Goal: Information Seeking & Learning: Learn about a topic

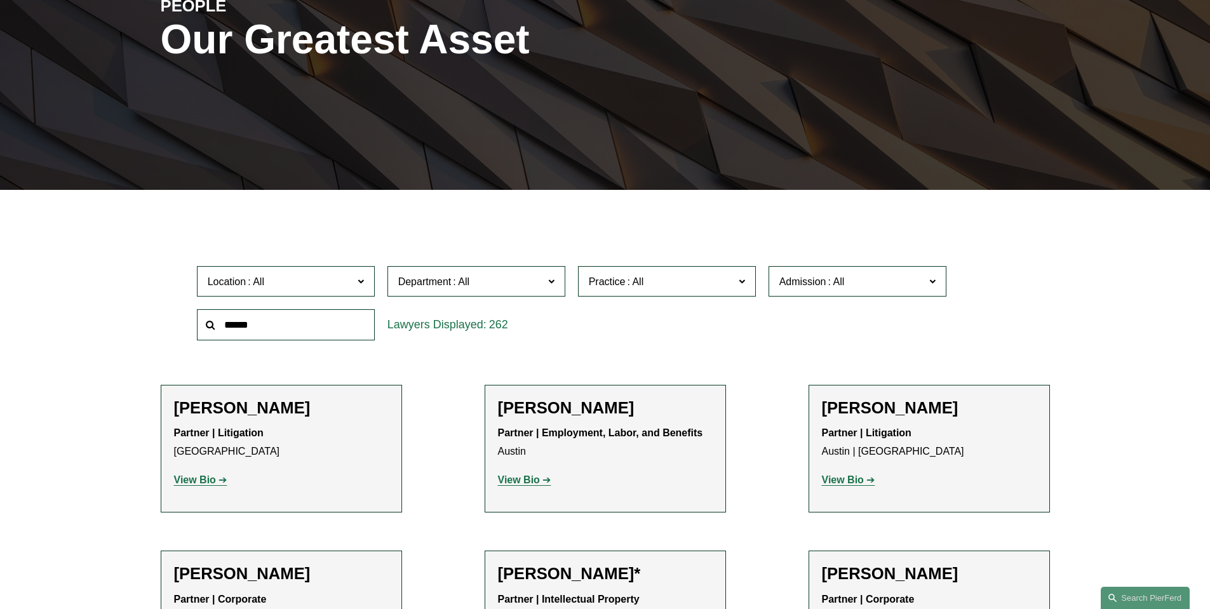
scroll to position [190, 0]
click at [310, 328] on input "text" at bounding box center [286, 324] width 178 height 31
type input "******"
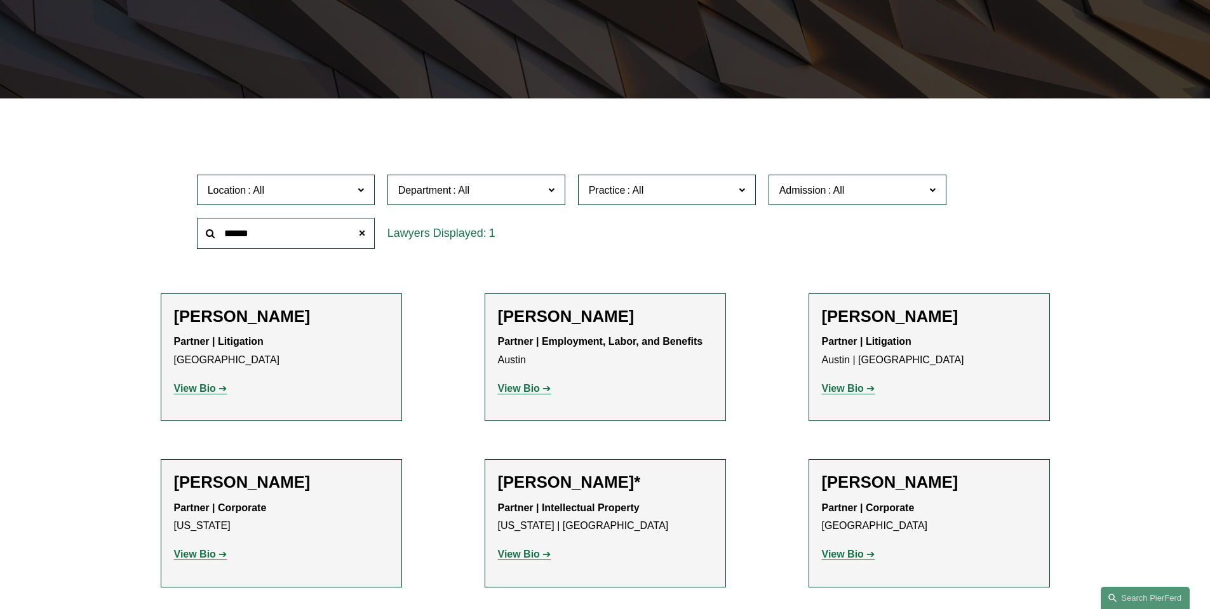
scroll to position [317, 0]
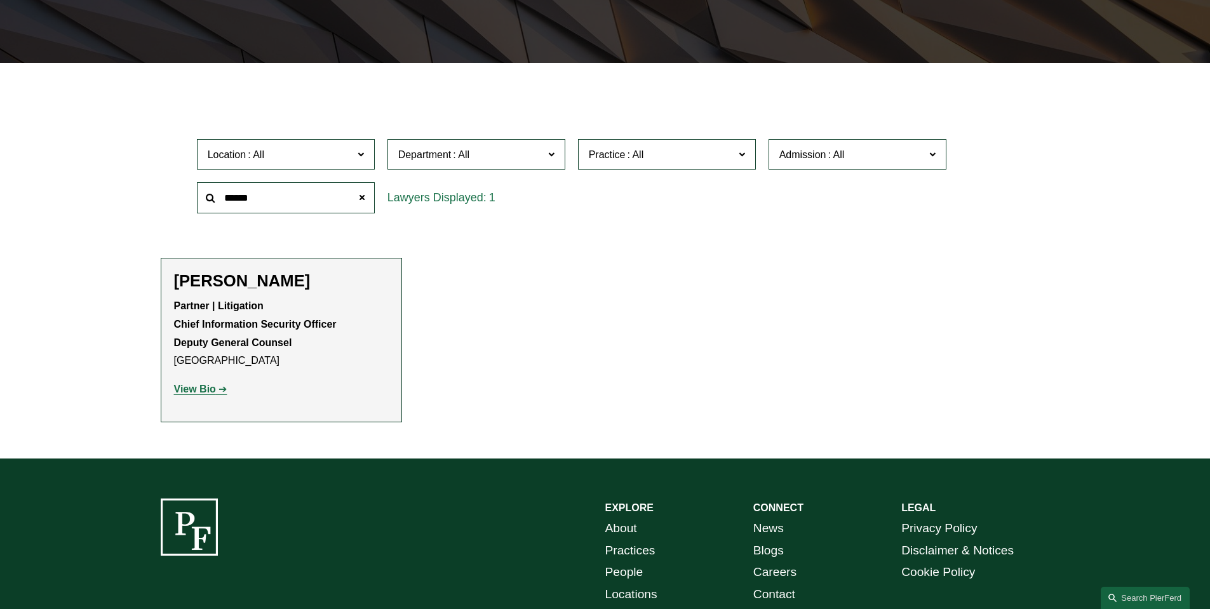
click at [248, 287] on h2 "Landon Speights" at bounding box center [281, 281] width 215 height 20
click at [249, 278] on h2 "Landon Speights" at bounding box center [281, 281] width 215 height 20
drag, startPoint x: 191, startPoint y: 380, endPoint x: 191, endPoint y: 387, distance: 7.6
click at [191, 380] on div "Partner | Litigation Chief Information Security Officer Deputy General Counsel …" at bounding box center [281, 348] width 215 height 102
click at [192, 389] on strong "View Bio" at bounding box center [195, 389] width 42 height 11
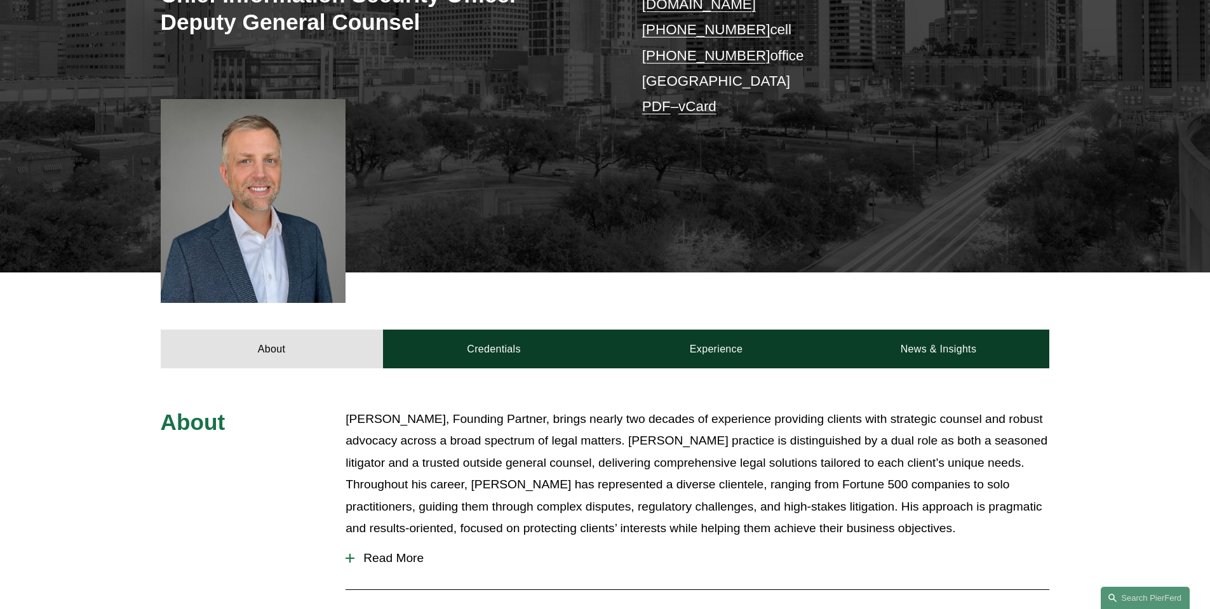
scroll to position [317, 0]
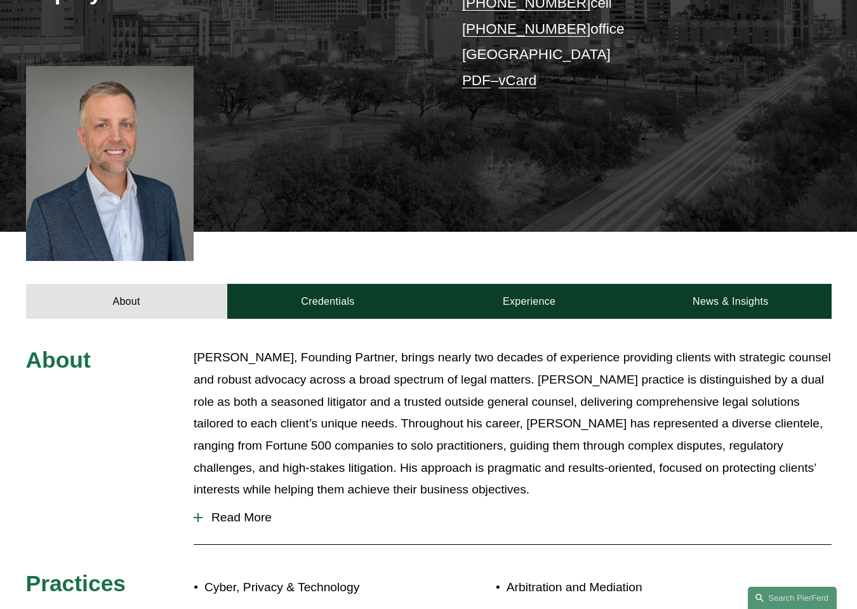
click at [484, 404] on p "Landon Speights, Founding Partner, brings nearly two decades of experience prov…" at bounding box center [513, 424] width 638 height 154
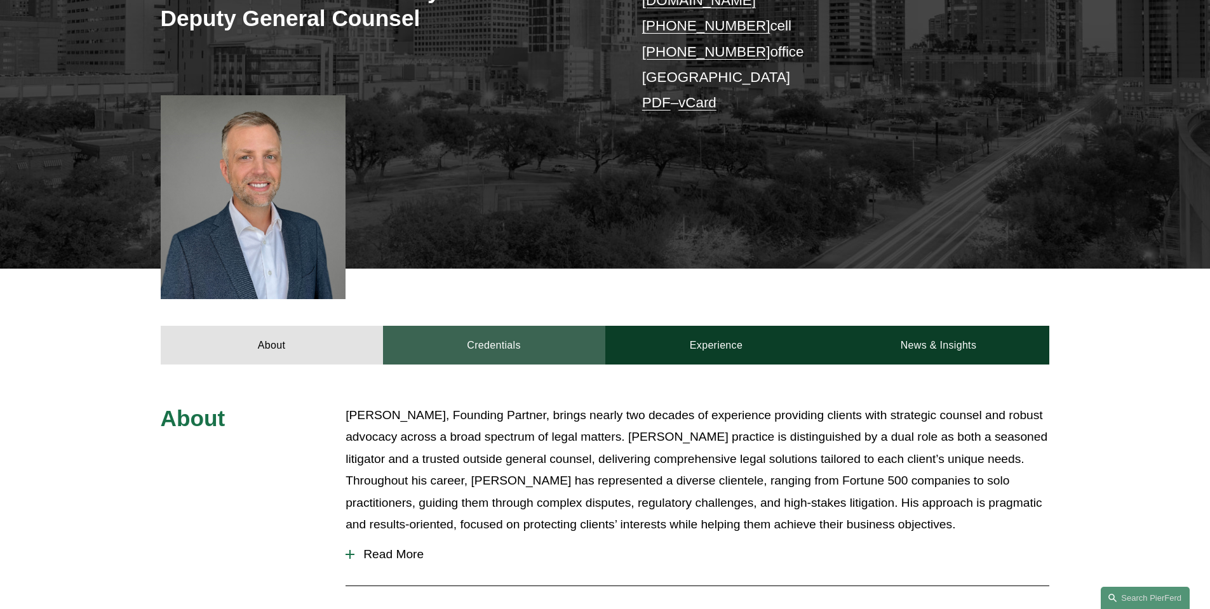
click at [510, 305] on div "About Credentials Experience News & Insights" at bounding box center [605, 316] width 1210 height 95
click at [510, 326] on link "Credentials" at bounding box center [494, 345] width 222 height 38
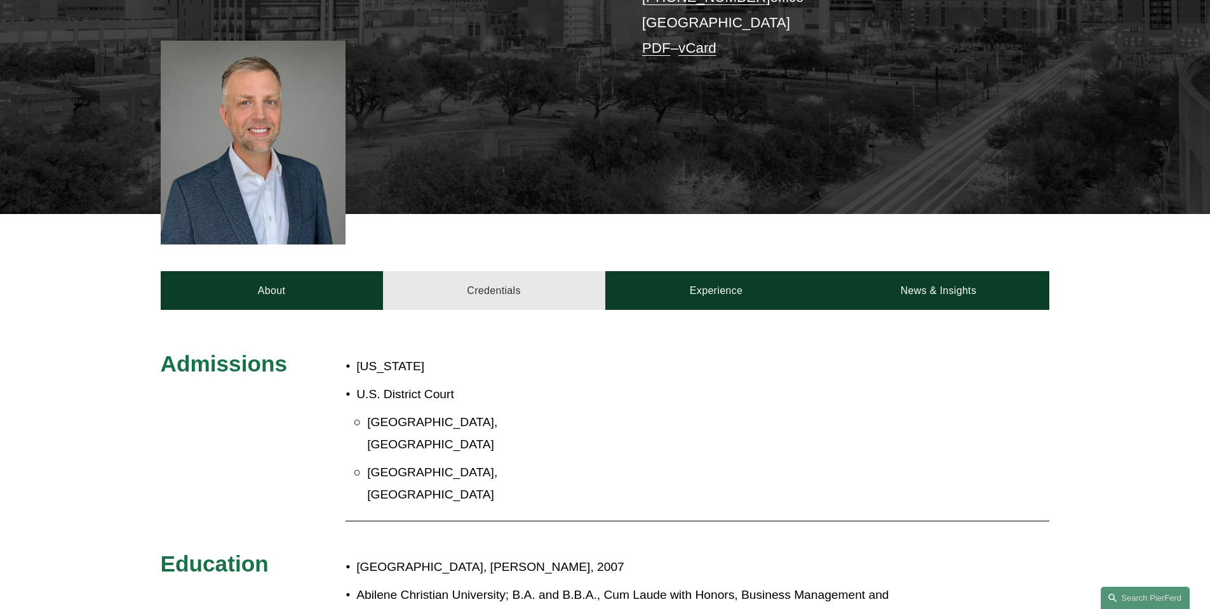
scroll to position [444, 0]
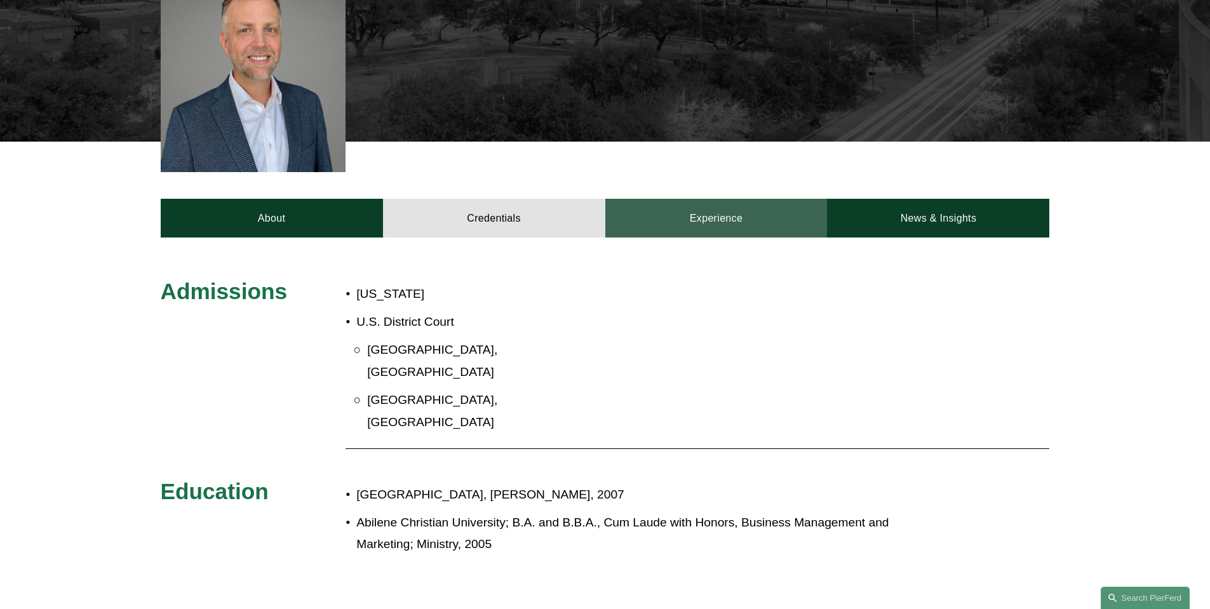
click at [747, 199] on link "Experience" at bounding box center [716, 218] width 222 height 38
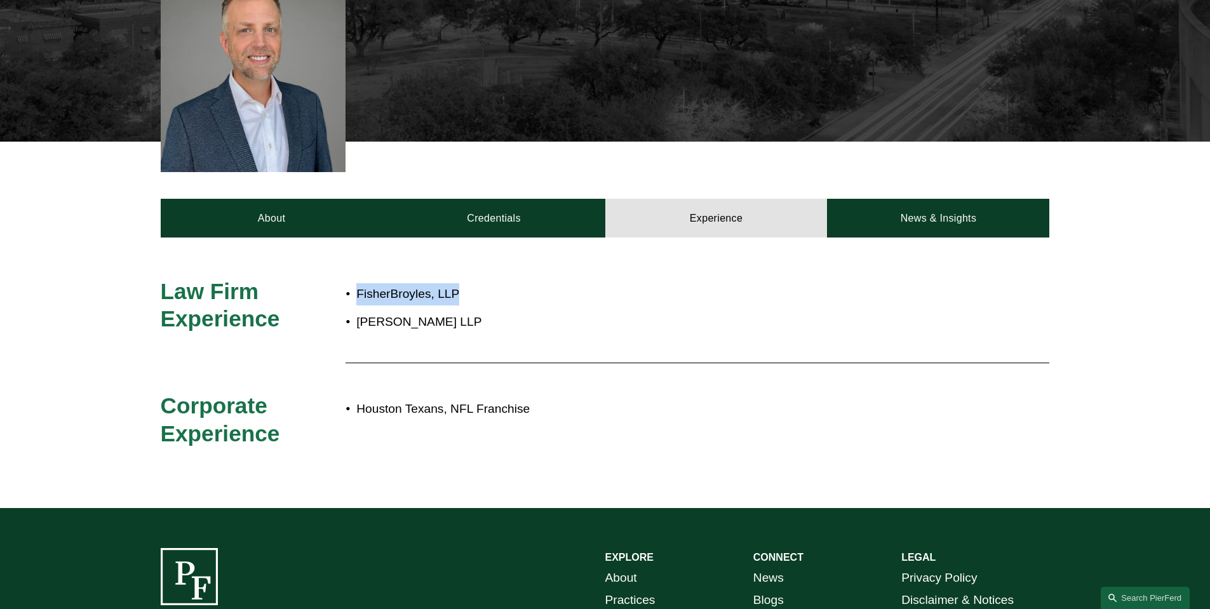
drag, startPoint x: 470, startPoint y: 272, endPoint x: 356, endPoint y: 276, distance: 114.4
click at [356, 283] on p "FisherBroyles, LLP" at bounding box center [647, 294] width 582 height 22
copy p "FisherBroyles, LLP"
click at [453, 314] on p "Burleson LLP" at bounding box center [647, 322] width 582 height 22
drag, startPoint x: 446, startPoint y: 303, endPoint x: 351, endPoint y: 303, distance: 95.2
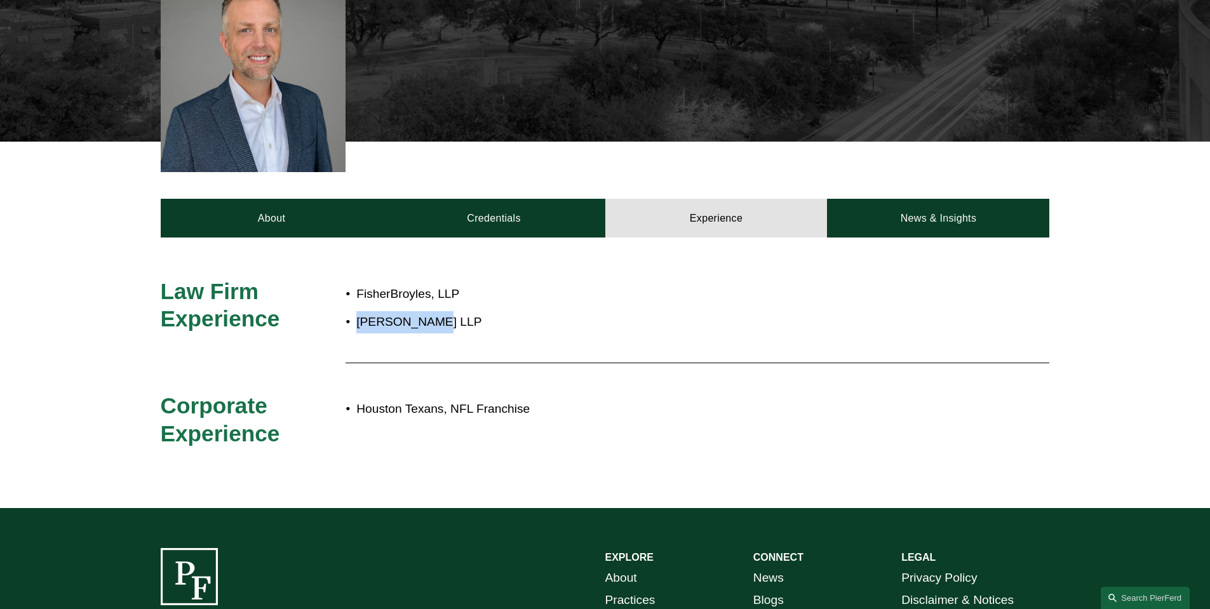
click at [356, 311] on p "Burleson LLP" at bounding box center [647, 322] width 582 height 22
copy p "Burleson LLP"
click at [915, 177] on div "About Credentials Experience News & Insights" at bounding box center [605, 189] width 1210 height 95
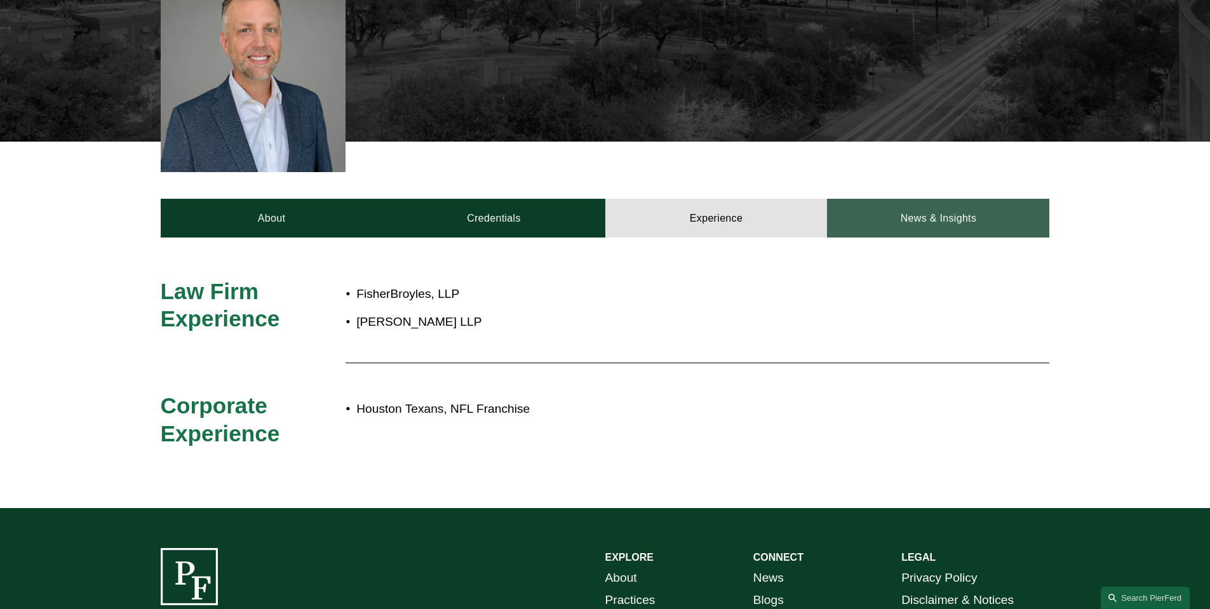
click at [923, 199] on link "News & Insights" at bounding box center [938, 218] width 222 height 38
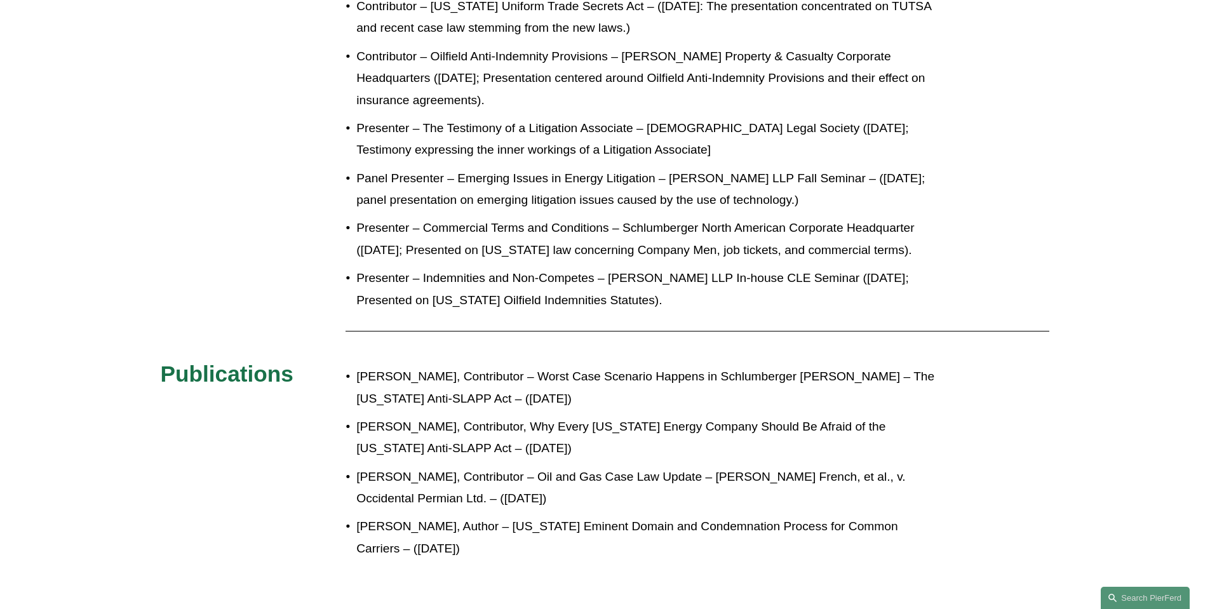
scroll to position [825, 0]
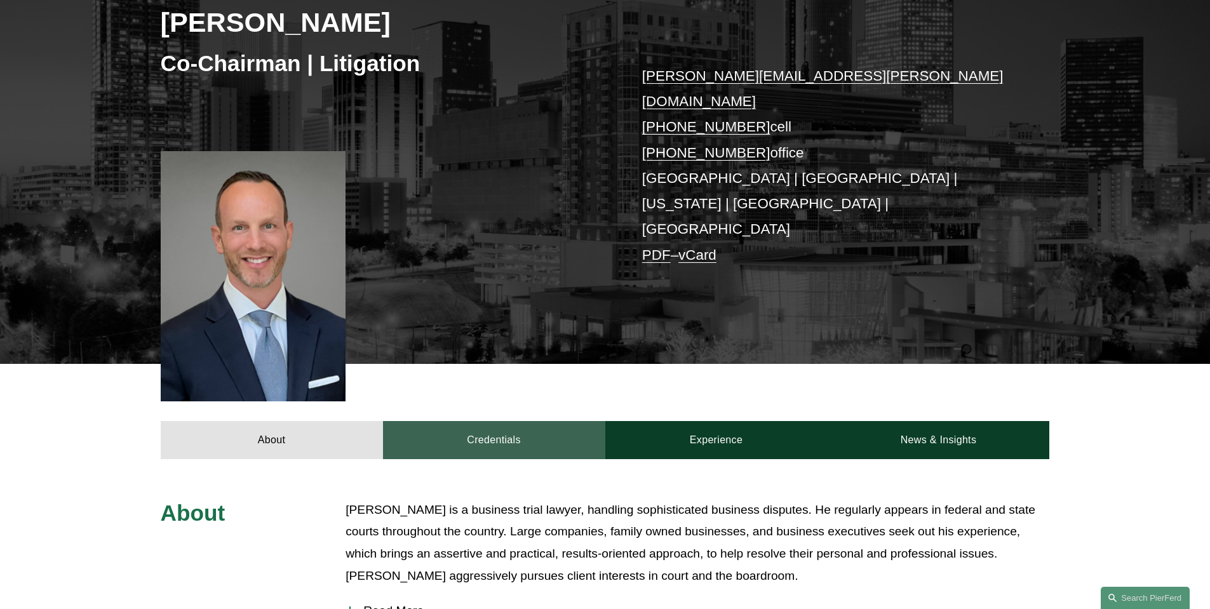
scroll to position [254, 0]
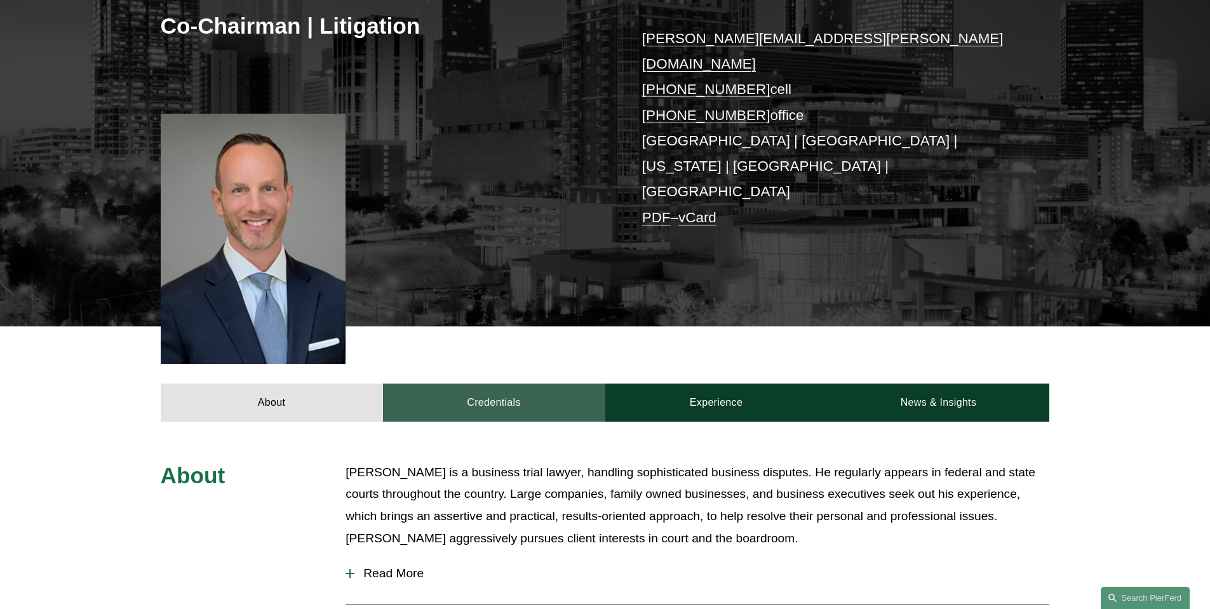
click at [480, 384] on link "Credentials" at bounding box center [494, 403] width 222 height 38
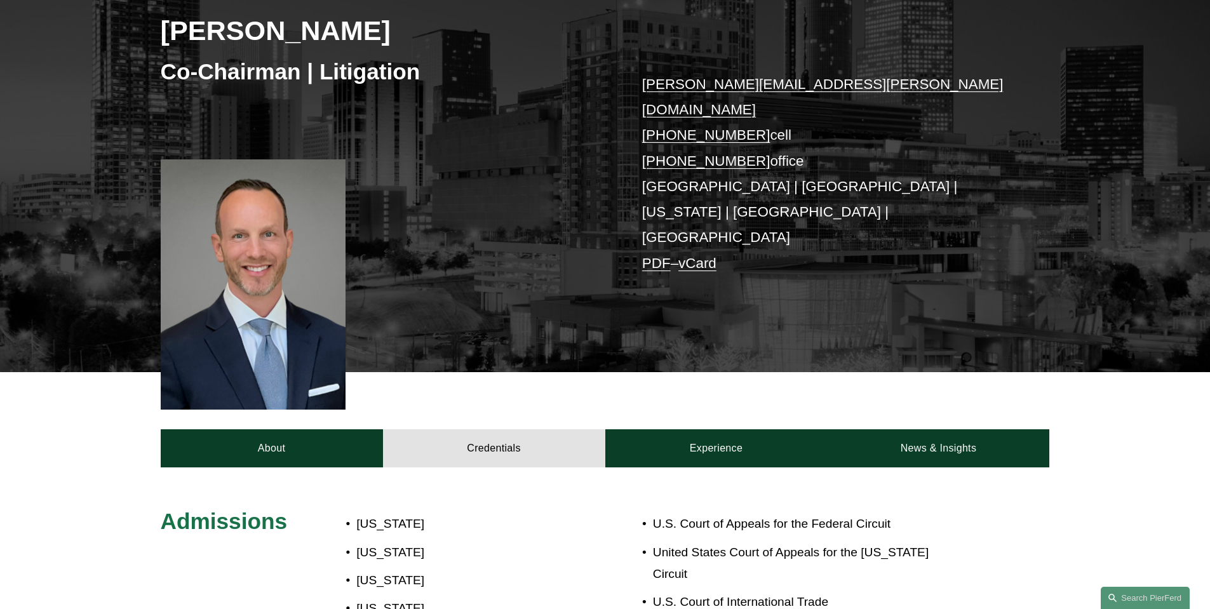
scroll to position [127, 0]
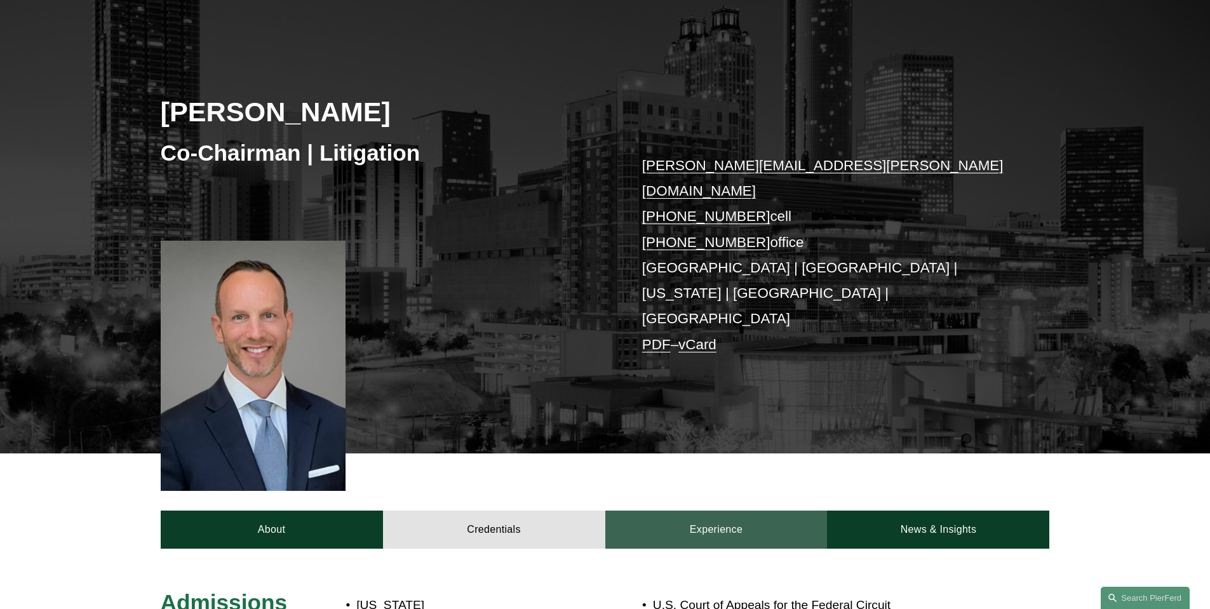
click at [707, 510] on link "Experience" at bounding box center [716, 529] width 222 height 38
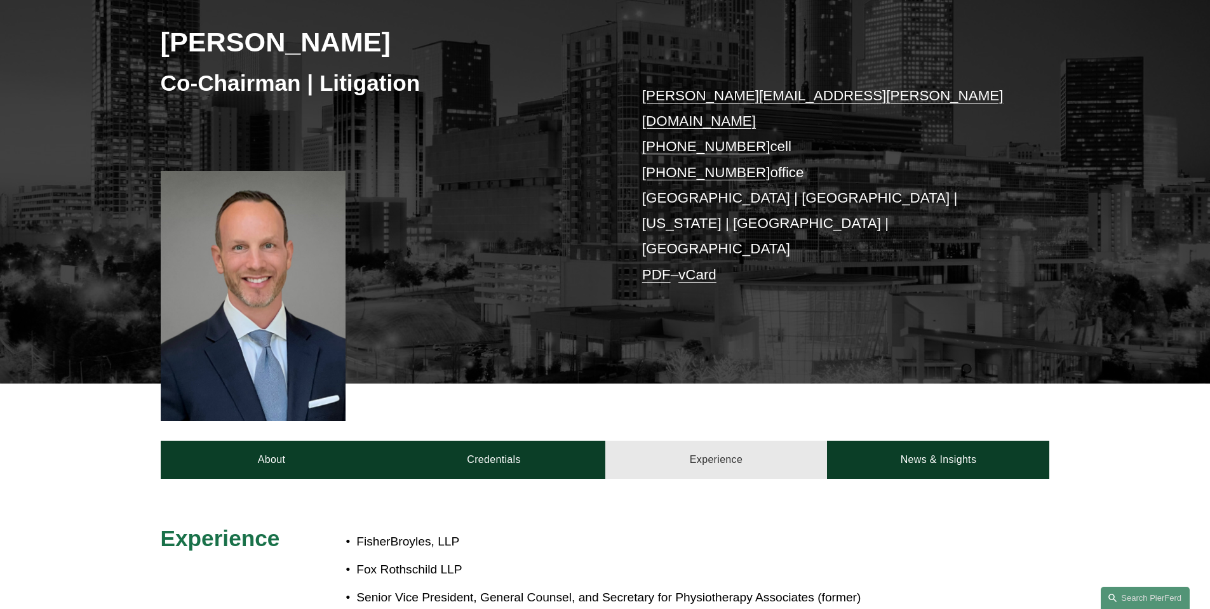
scroll to position [317, 0]
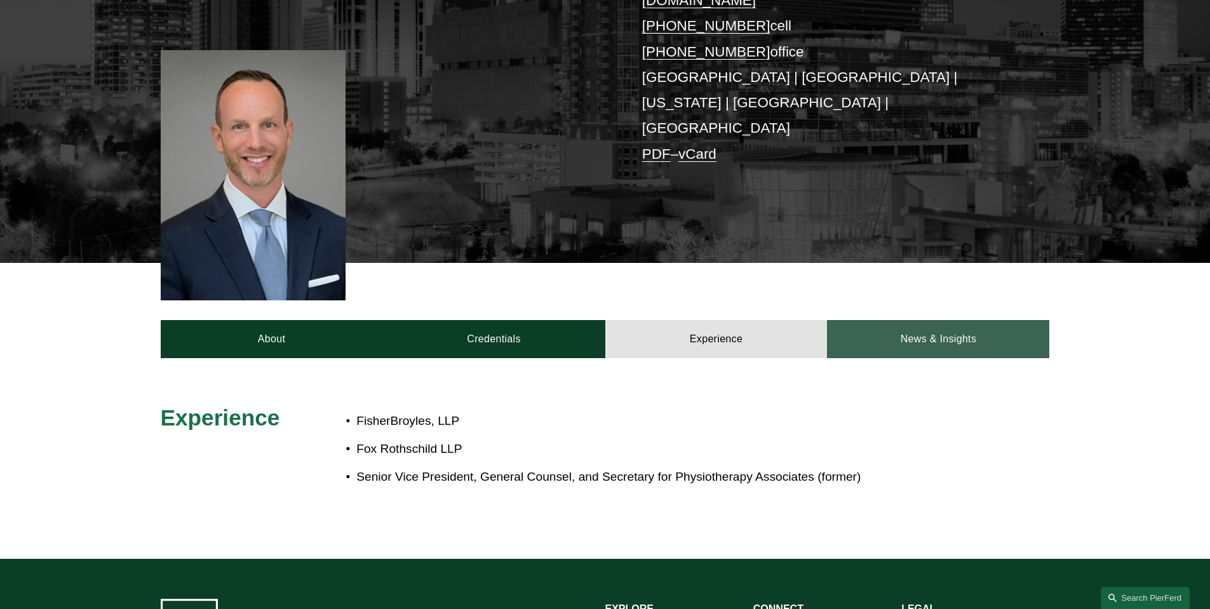
click at [966, 320] on link "News & Insights" at bounding box center [938, 339] width 222 height 38
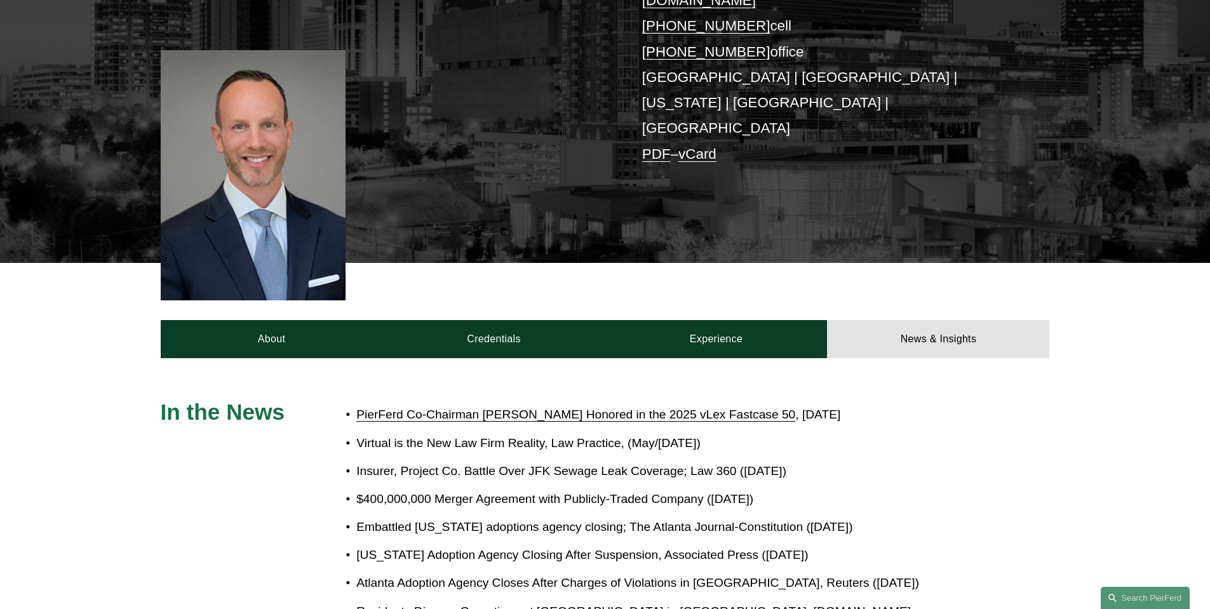
click at [624, 408] on link "PierFerd Co-Chairman [PERSON_NAME] Honored in the 2025 vLex Fastcase 50" at bounding box center [575, 414] width 439 height 13
